Goal: Check status: Check status

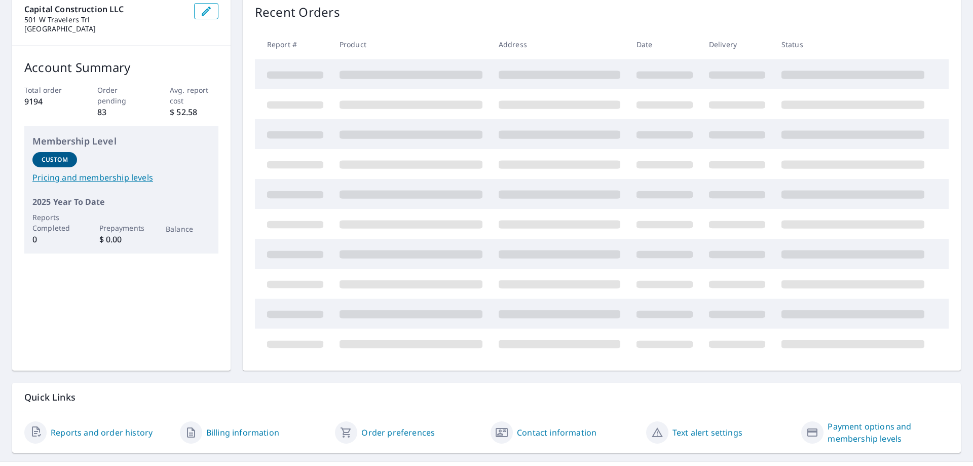
scroll to position [132, 0]
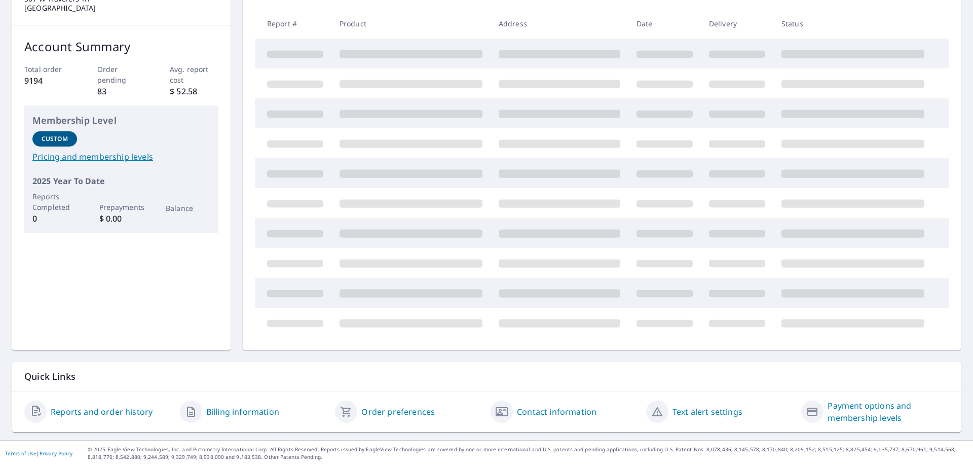
click at [125, 410] on link "Reports and order history" at bounding box center [102, 411] width 102 height 12
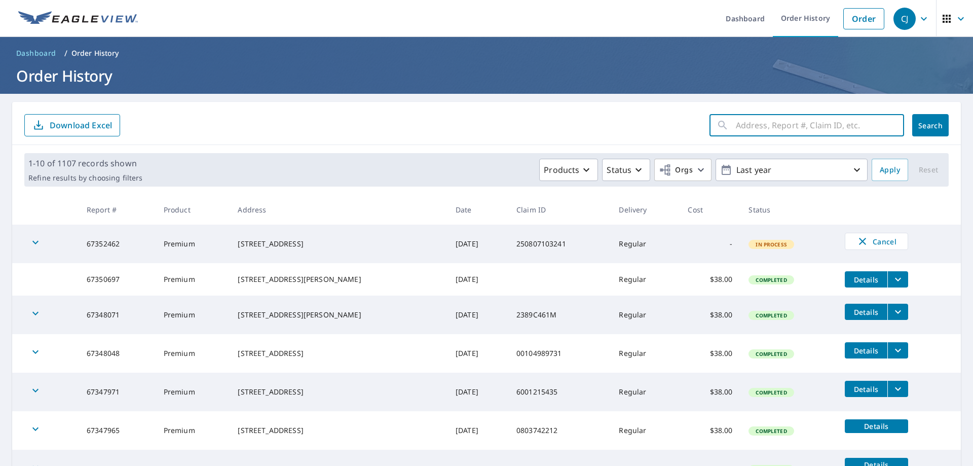
click at [754, 133] on input "text" at bounding box center [820, 125] width 168 height 28
type input "67347965"
click at [928, 128] on span "Search" at bounding box center [930, 126] width 20 height 10
